Goal: Communication & Community: Ask a question

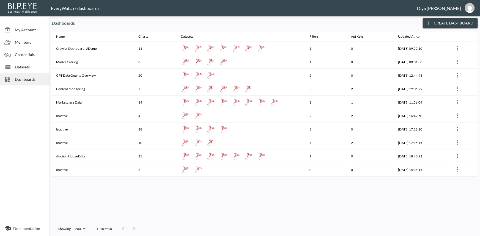
click at [30, 68] on span "Datasets" at bounding box center [30, 67] width 30 height 6
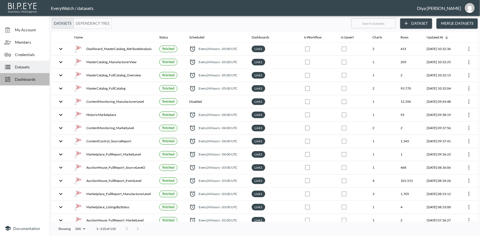
click at [35, 80] on span "Dashboards" at bounding box center [30, 79] width 30 height 6
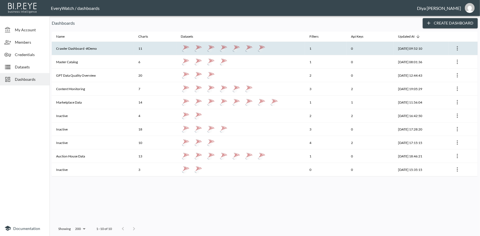
click at [85, 47] on th "Crawler Dashboard -#Demo" at bounding box center [93, 48] width 82 height 13
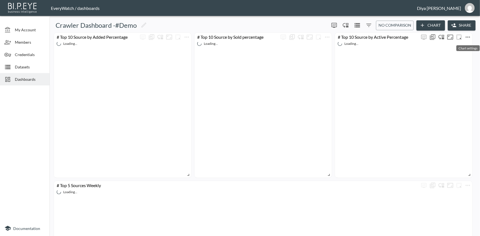
click at [466, 35] on icon "more" at bounding box center [468, 37] width 7 height 7
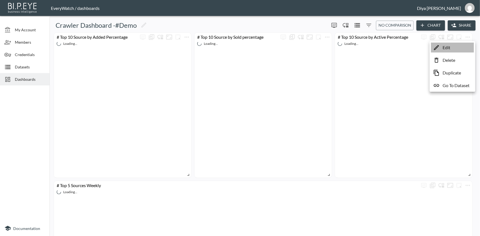
click at [450, 45] on li "Edit" at bounding box center [452, 48] width 43 height 10
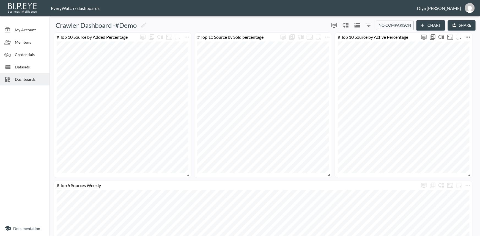
click at [468, 37] on icon "more" at bounding box center [468, 37] width 4 height 1
click at [438, 85] on icon at bounding box center [436, 85] width 7 height 7
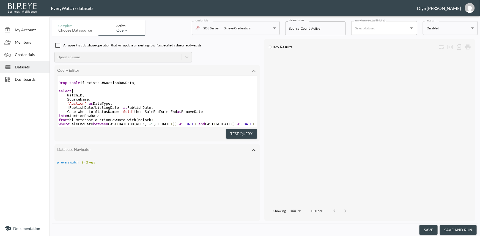
click at [103, 92] on pre "select" at bounding box center [156, 91] width 199 height 4
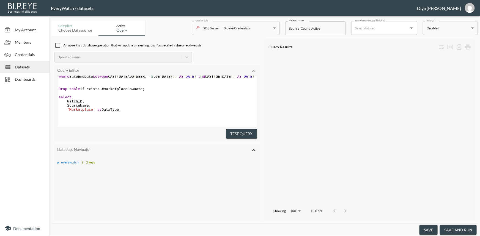
scroll to position [75, 0]
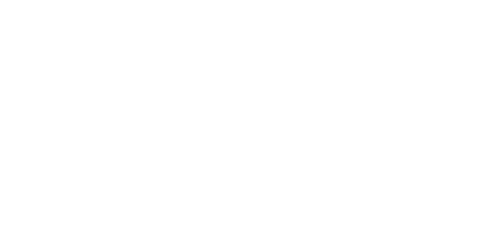
click at [303, 2] on html "BI.P.EYE, Interactive Analytics Dashboards - app" at bounding box center [240, 1] width 480 height 2
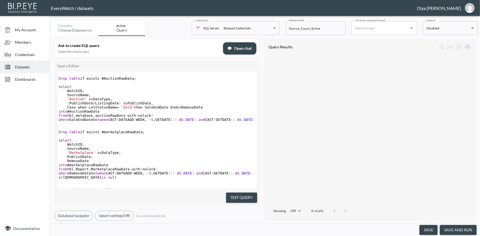
click at [239, 50] on span "💬 Open chat" at bounding box center [239, 48] width 24 height 7
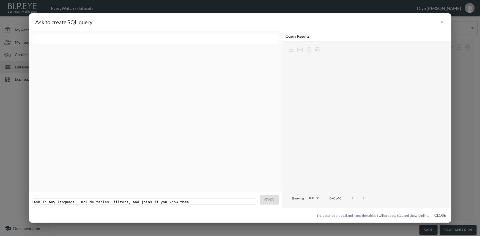
click at [160, 40] on div at bounding box center [155, 39] width 247 height 10
click at [235, 200] on pre "​" at bounding box center [146, 202] width 226 height 4
click at [195, 199] on div "Ask in any language. Include tables, filters, and joins if you know them. xxxxx…" at bounding box center [146, 202] width 226 height 6
click at [167, 200] on pre "​" at bounding box center [146, 202] width 226 height 4
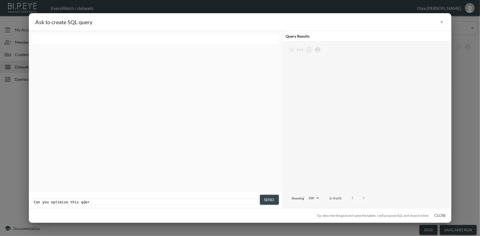
type textarea "Can you optimize this query"
type textarea "u optimize this query"
type textarea "Can you optimize this query"
drag, startPoint x: 89, startPoint y: 198, endPoint x: 31, endPoint y: 197, distance: 57.8
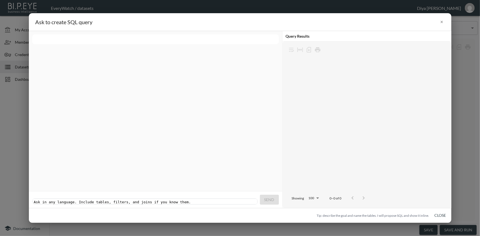
click at [232, 40] on div at bounding box center [155, 39] width 247 height 10
click at [441, 23] on button "×" at bounding box center [442, 22] width 6 height 9
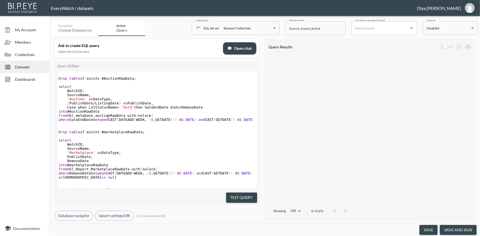
click at [108, 117] on span "from tbl_metabase_auctionRawData with ( nolock )" at bounding box center [106, 116] width 95 height 4
type textarea "tbl_metabase_auctionRawData"
click at [108, 117] on span "from tbl_metabase_auctionRawData with ( nolock )" at bounding box center [106, 116] width 95 height 4
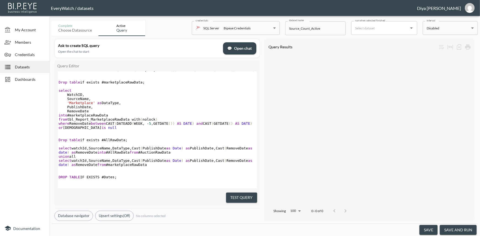
scroll to position [0, 0]
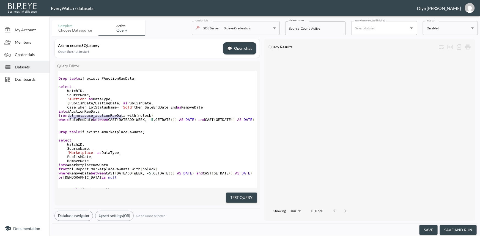
click at [129, 142] on pre "select" at bounding box center [156, 140] width 199 height 4
